Goal: Complete application form

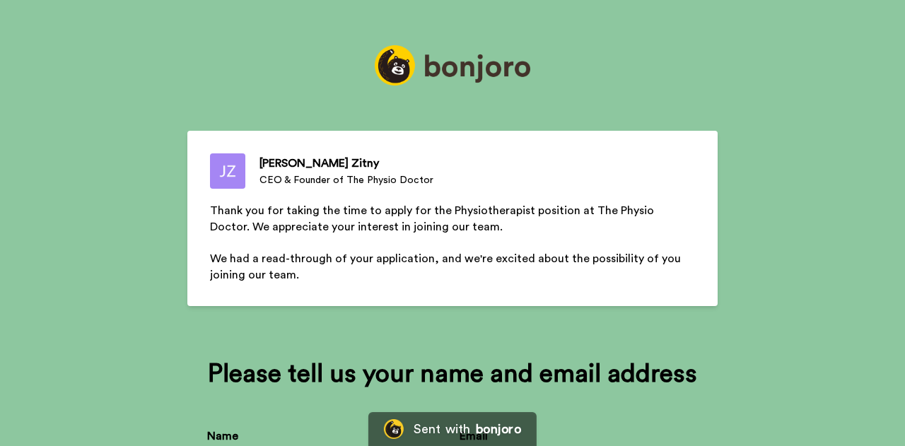
scroll to position [137, 0]
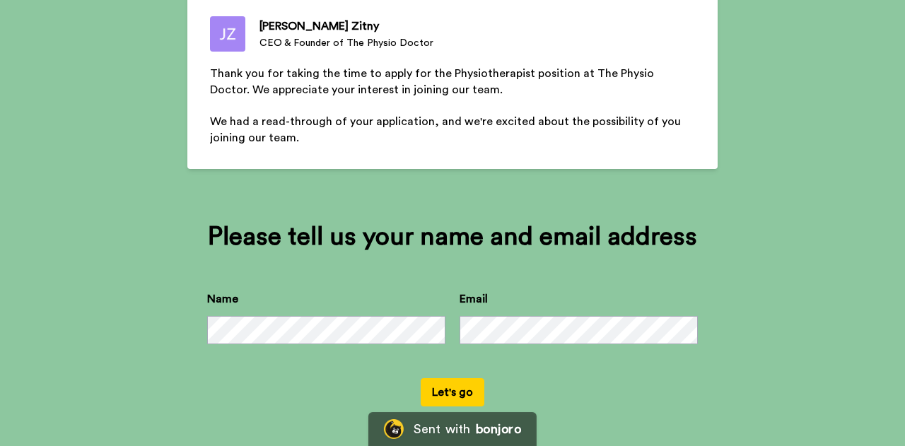
click at [459, 394] on button "Let's go" at bounding box center [453, 392] width 64 height 28
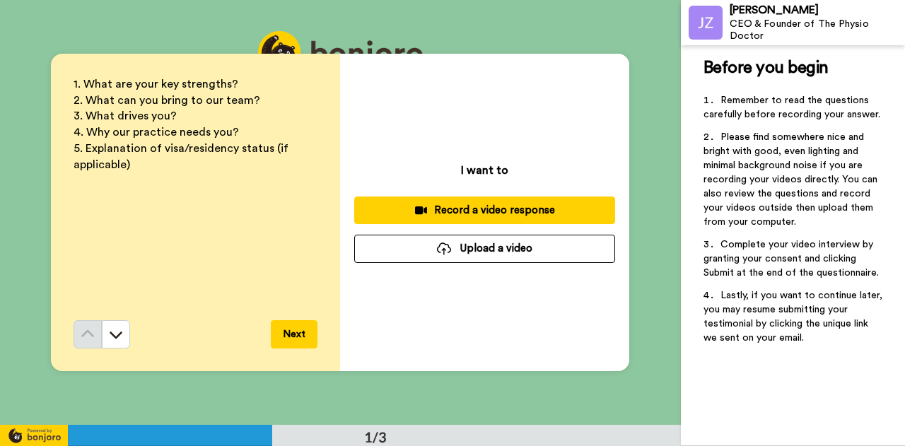
click at [515, 244] on button "Upload a video" at bounding box center [484, 249] width 261 height 28
click at [491, 252] on button "Upload a video" at bounding box center [484, 249] width 261 height 28
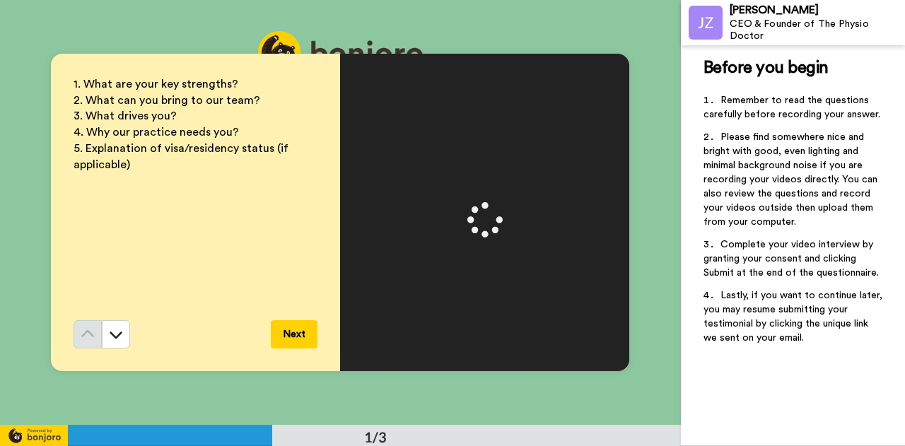
click at [894, 435] on div at bounding box center [894, 435] width 0 height 0
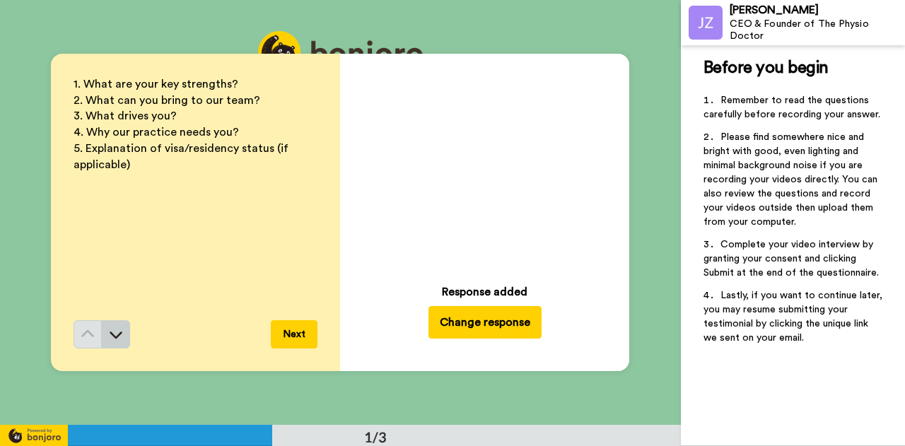
click at [124, 339] on button at bounding box center [116, 334] width 28 height 28
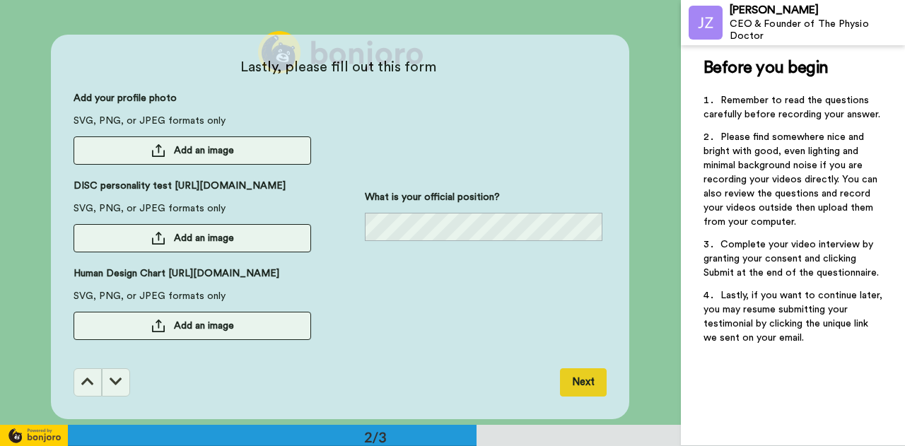
scroll to position [425, 0]
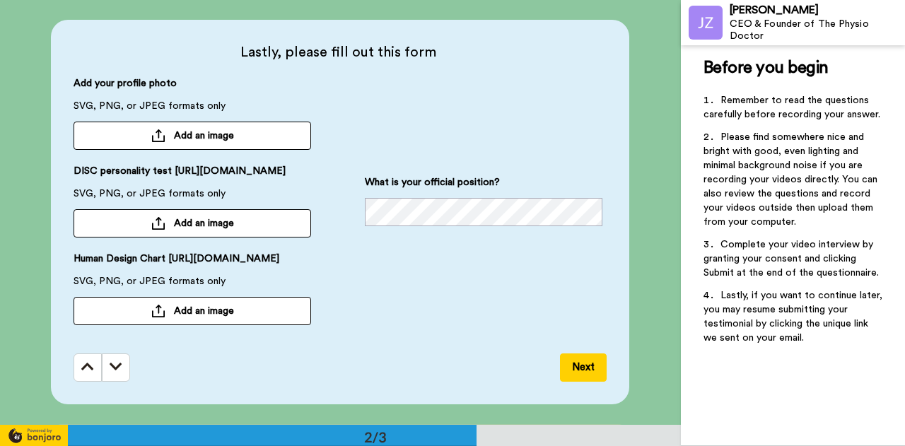
click at [197, 129] on span "Add an image" at bounding box center [204, 136] width 60 height 14
click at [208, 129] on span "Add an image" at bounding box center [204, 136] width 60 height 14
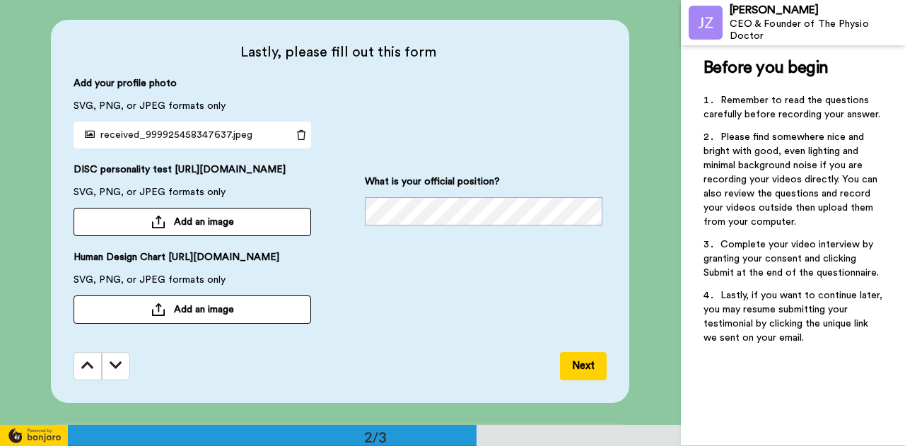
click at [246, 218] on button "Add an image" at bounding box center [192, 222] width 237 height 28
click at [237, 233] on button "Add an image" at bounding box center [192, 222] width 237 height 28
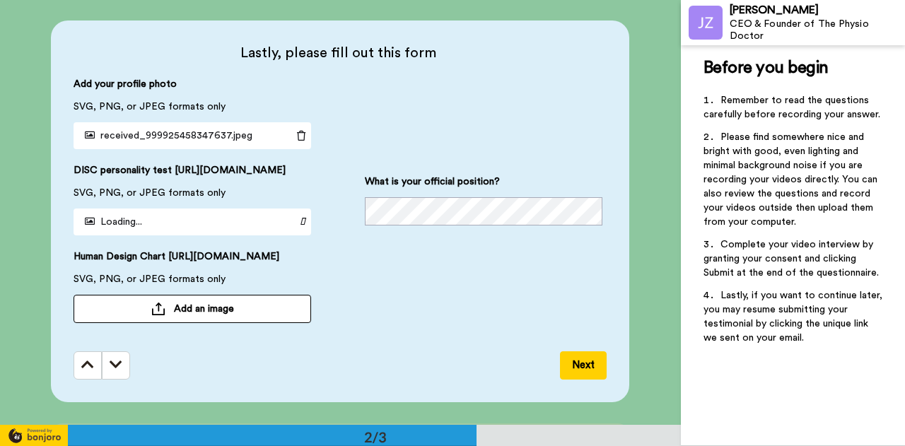
scroll to position [426, 0]
click at [237, 320] on button "Add an image" at bounding box center [192, 308] width 237 height 28
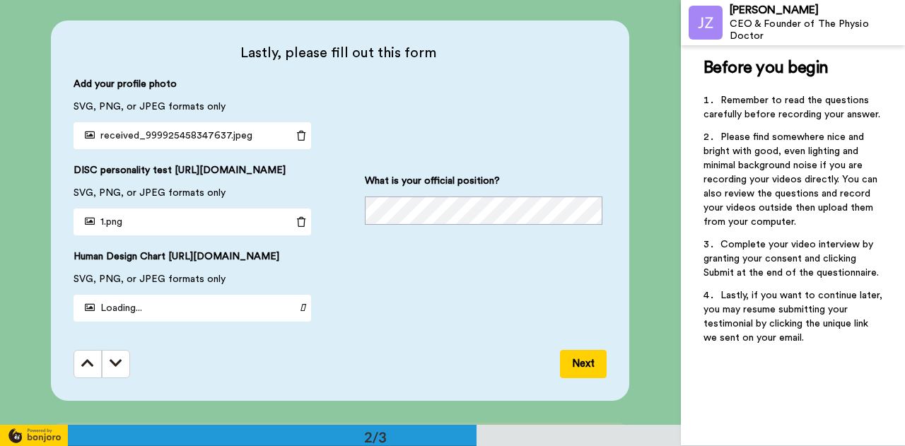
scroll to position [427, 0]
click at [500, 194] on div "What is your official position?" at bounding box center [483, 198] width 237 height 51
click at [600, 376] on button "Next" at bounding box center [583, 363] width 47 height 28
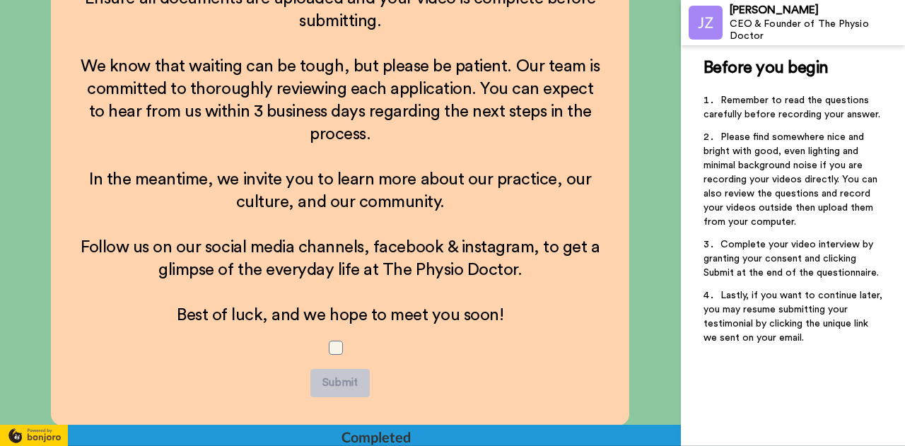
scroll to position [914, 0]
click at [329, 351] on span at bounding box center [336, 347] width 14 height 14
click at [335, 374] on button "Submit" at bounding box center [339, 382] width 59 height 28
